Goal: Find specific page/section: Find specific page/section

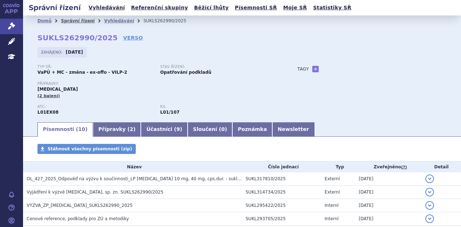
click at [77, 19] on link "Správní řízení" at bounding box center [78, 20] width 34 height 5
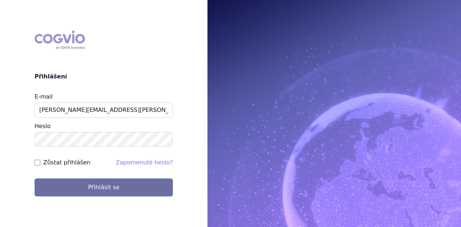
type input "[PERSON_NAME][EMAIL_ADDRESS][PERSON_NAME][DOMAIN_NAME]"
click at [35, 179] on button "Přihlásit se" at bounding box center [104, 188] width 138 height 18
